Goal: Task Accomplishment & Management: Use online tool/utility

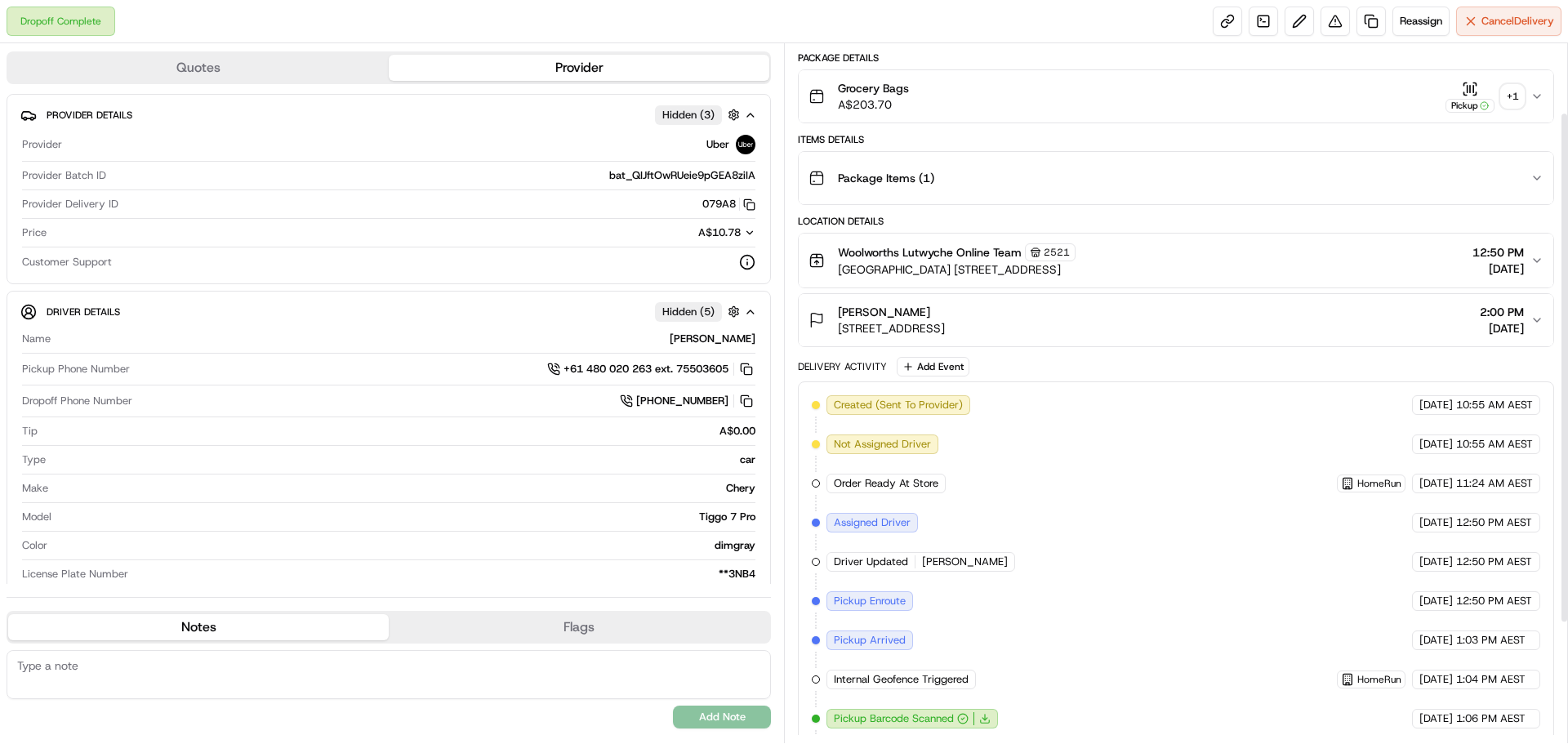
scroll to position [13, 0]
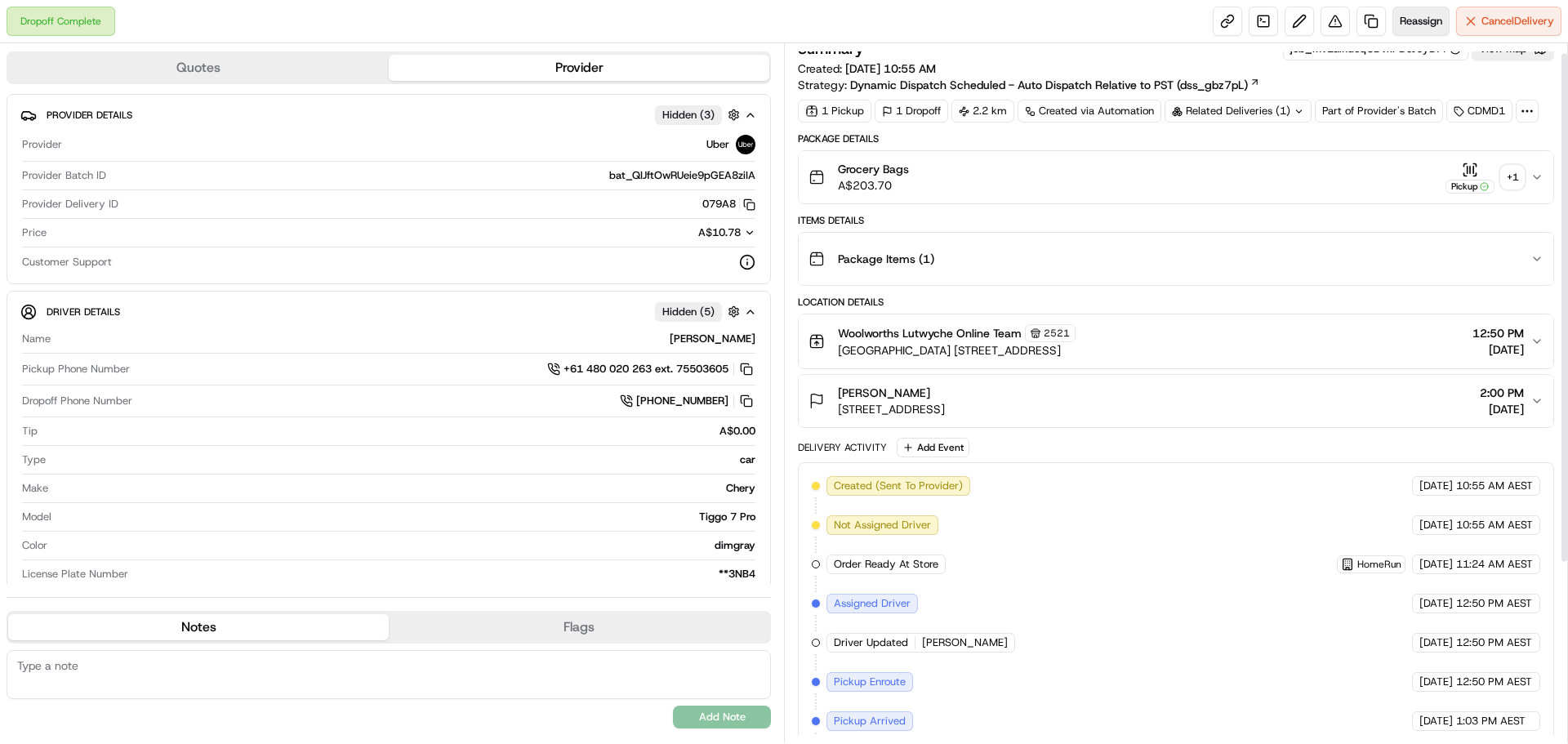
click at [1422, 26] on span "Reassign" at bounding box center [1420, 20] width 42 height 14
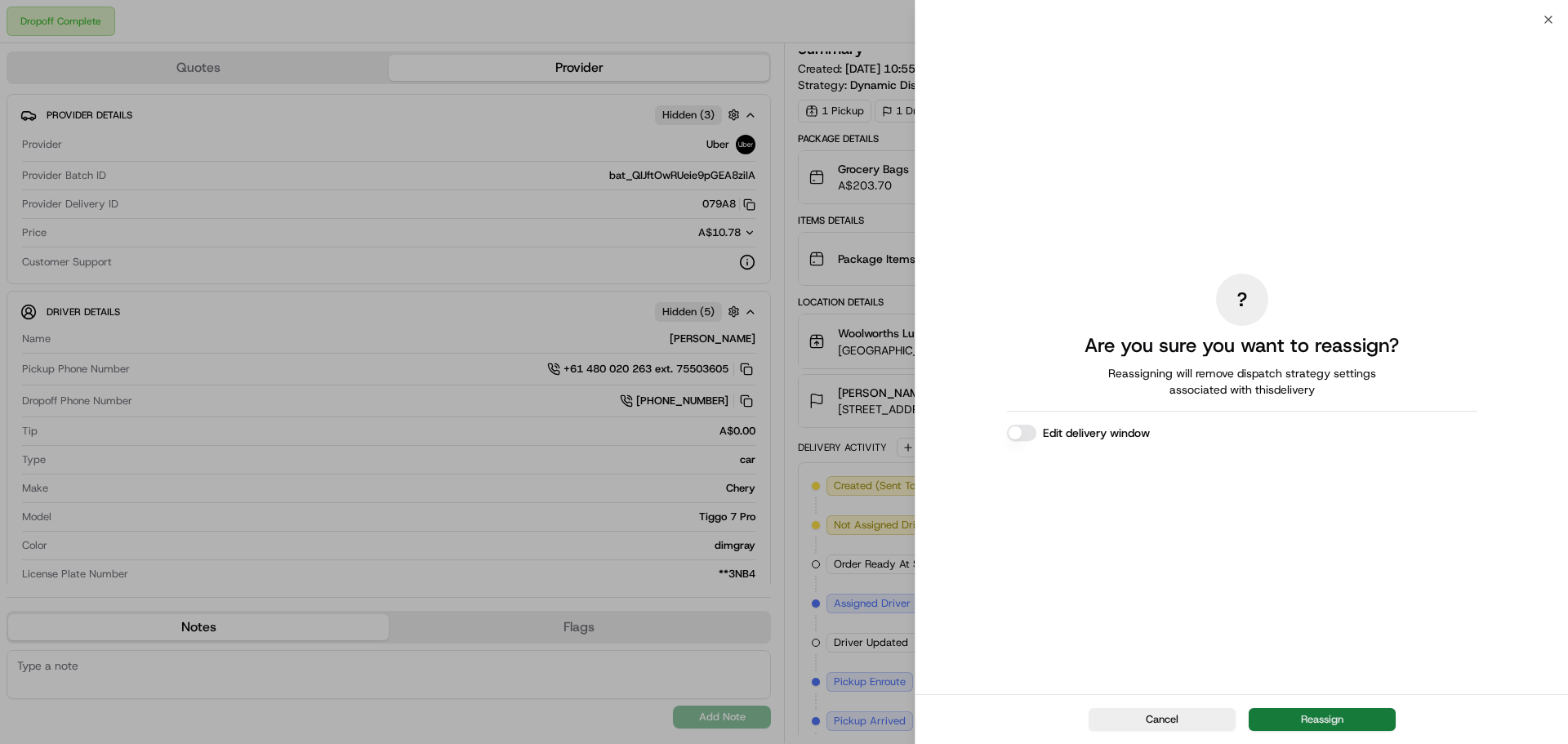
click at [1336, 713] on button "Reassign" at bounding box center [1322, 720] width 147 height 23
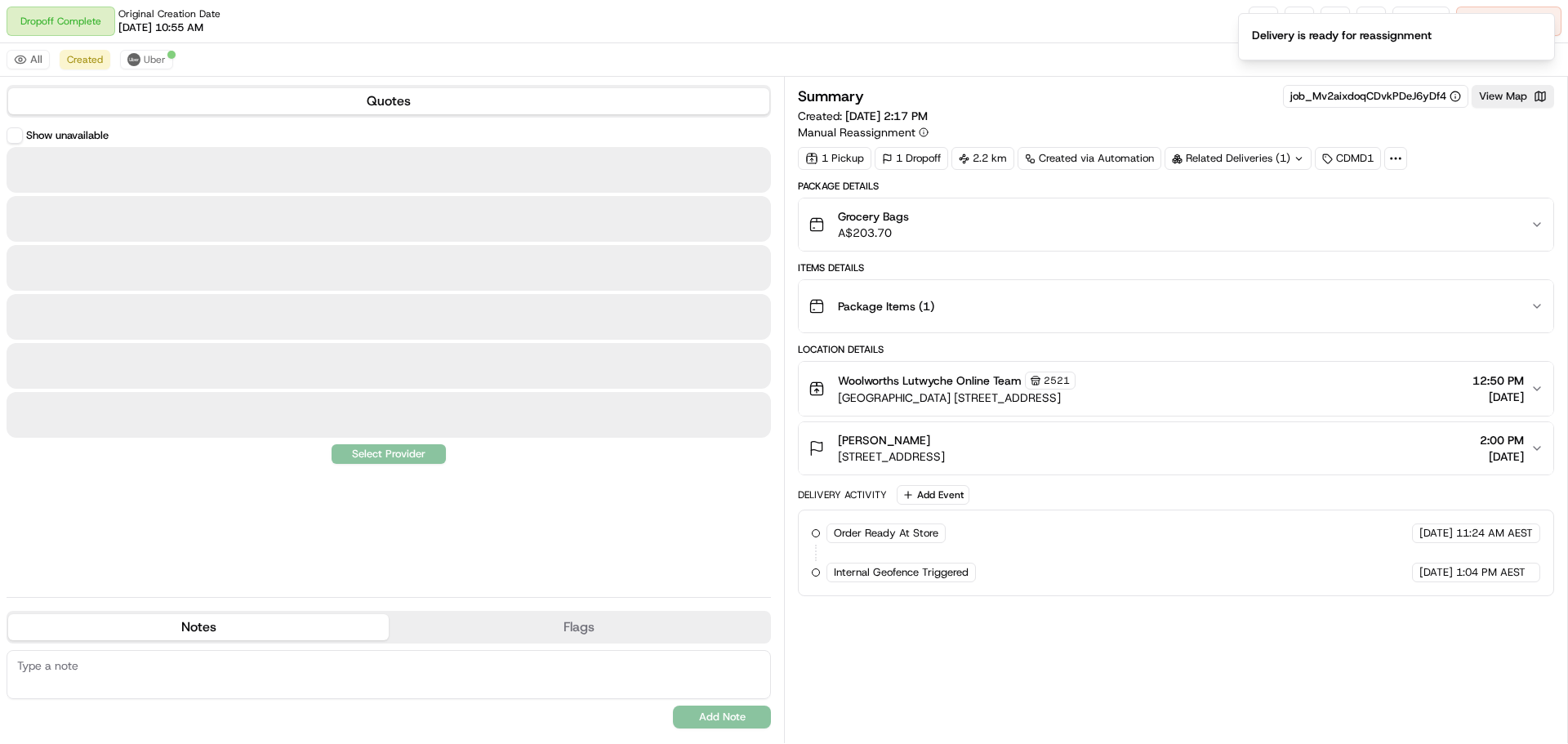
scroll to position [0, 0]
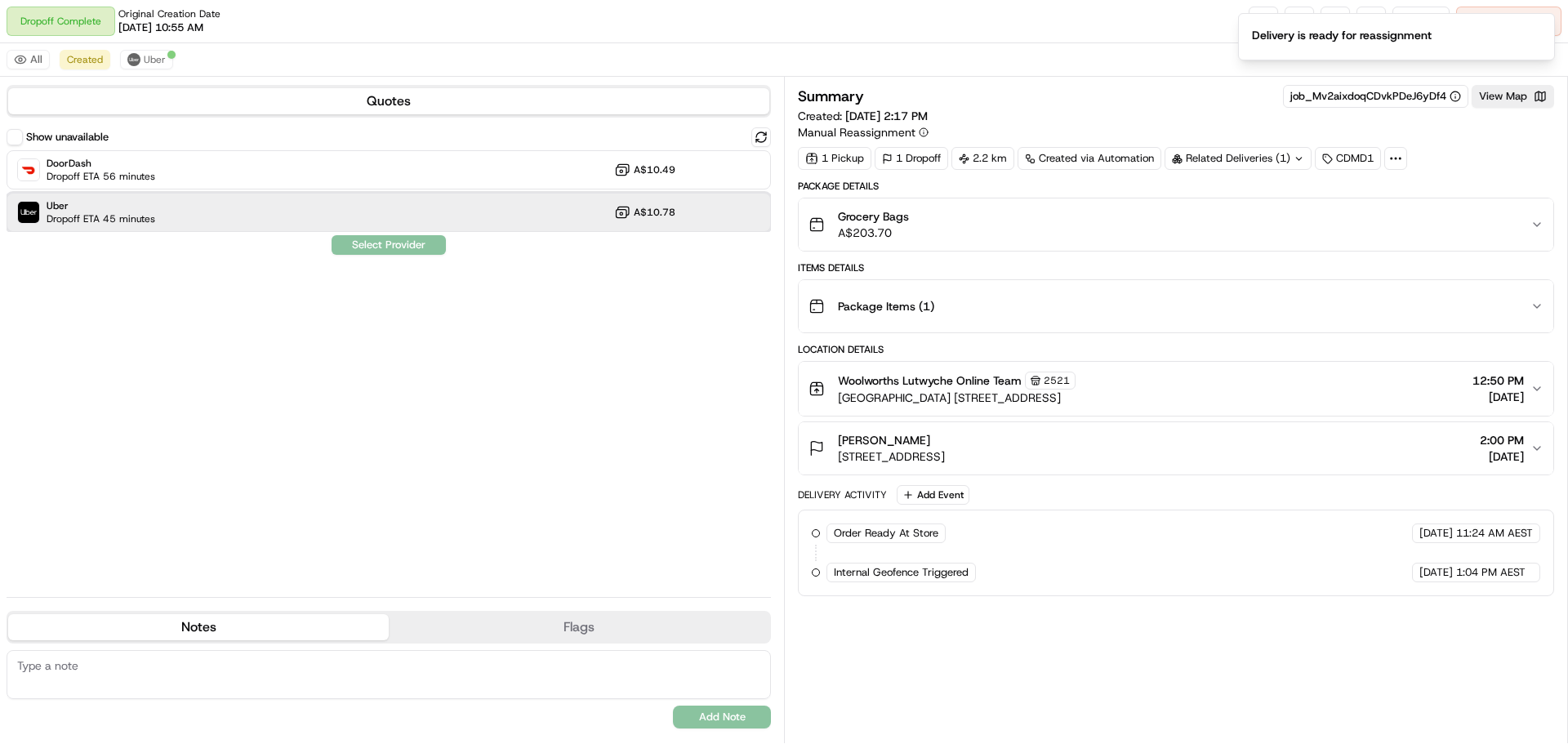
click at [147, 213] on span "Dropoff ETA 45 minutes" at bounding box center [101, 220] width 108 height 13
click at [361, 253] on button "Assign Provider" at bounding box center [388, 244] width 116 height 19
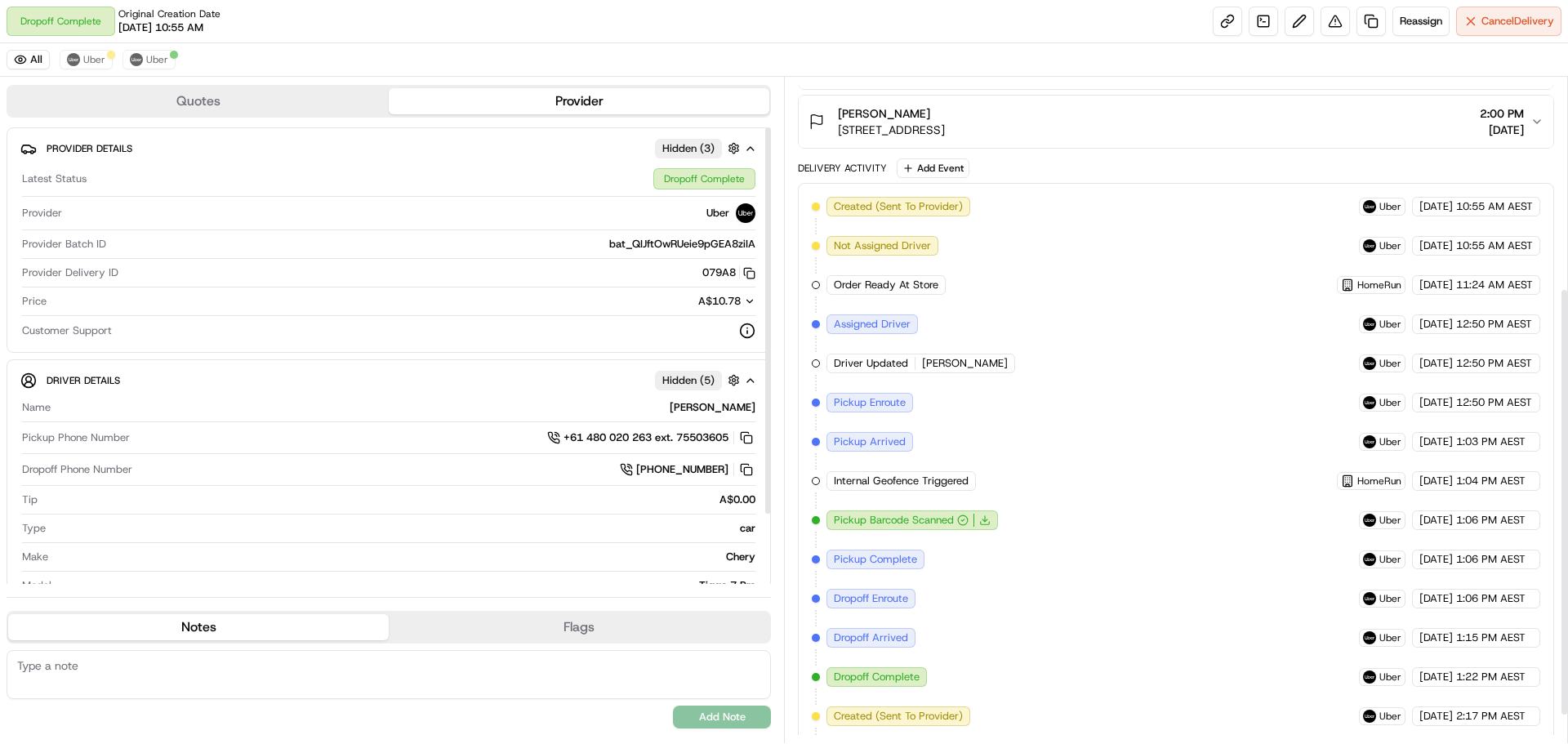
scroll to position [371, 0]
